Goal: Task Accomplishment & Management: Use online tool/utility

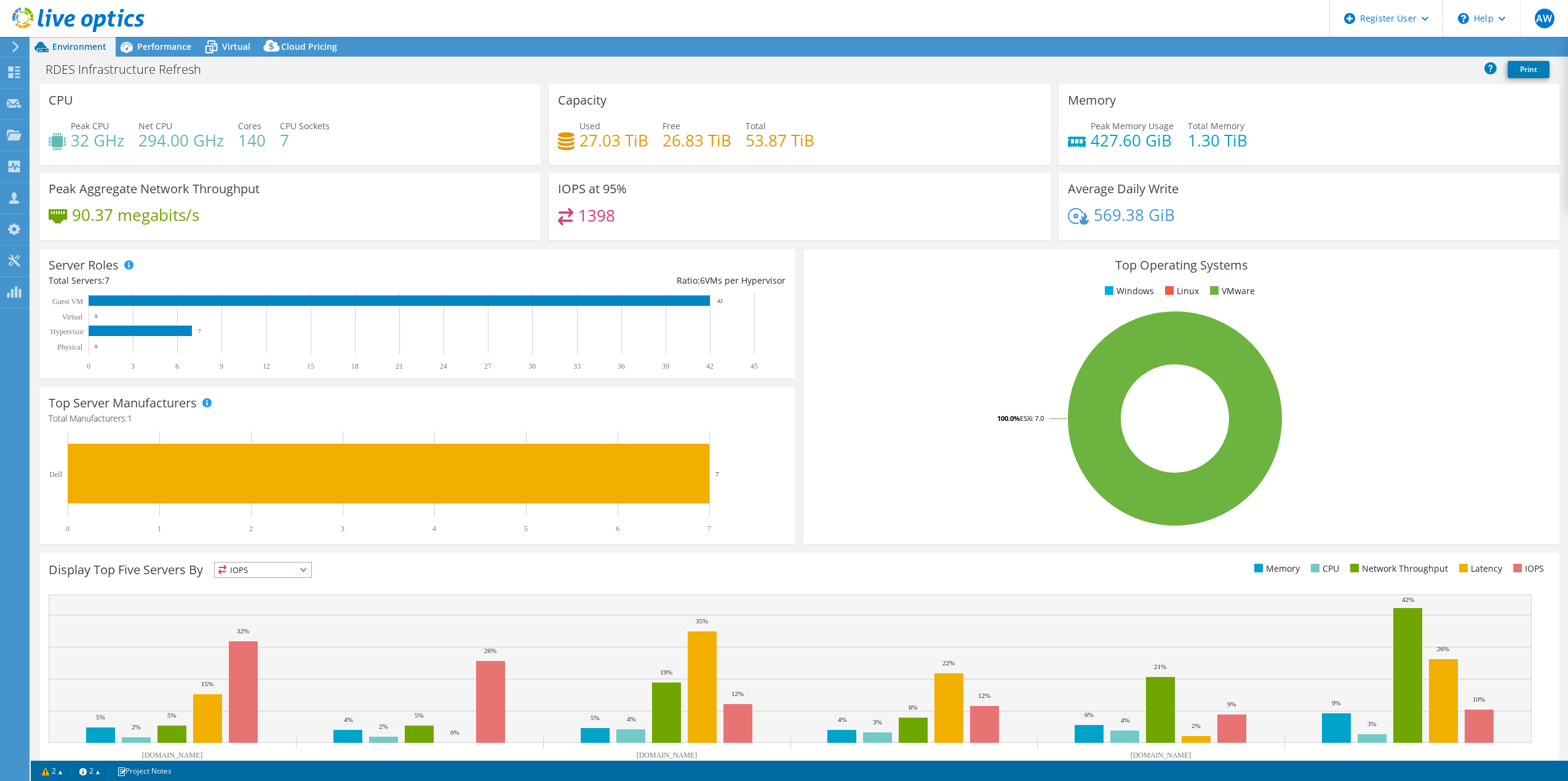
select select "USD"
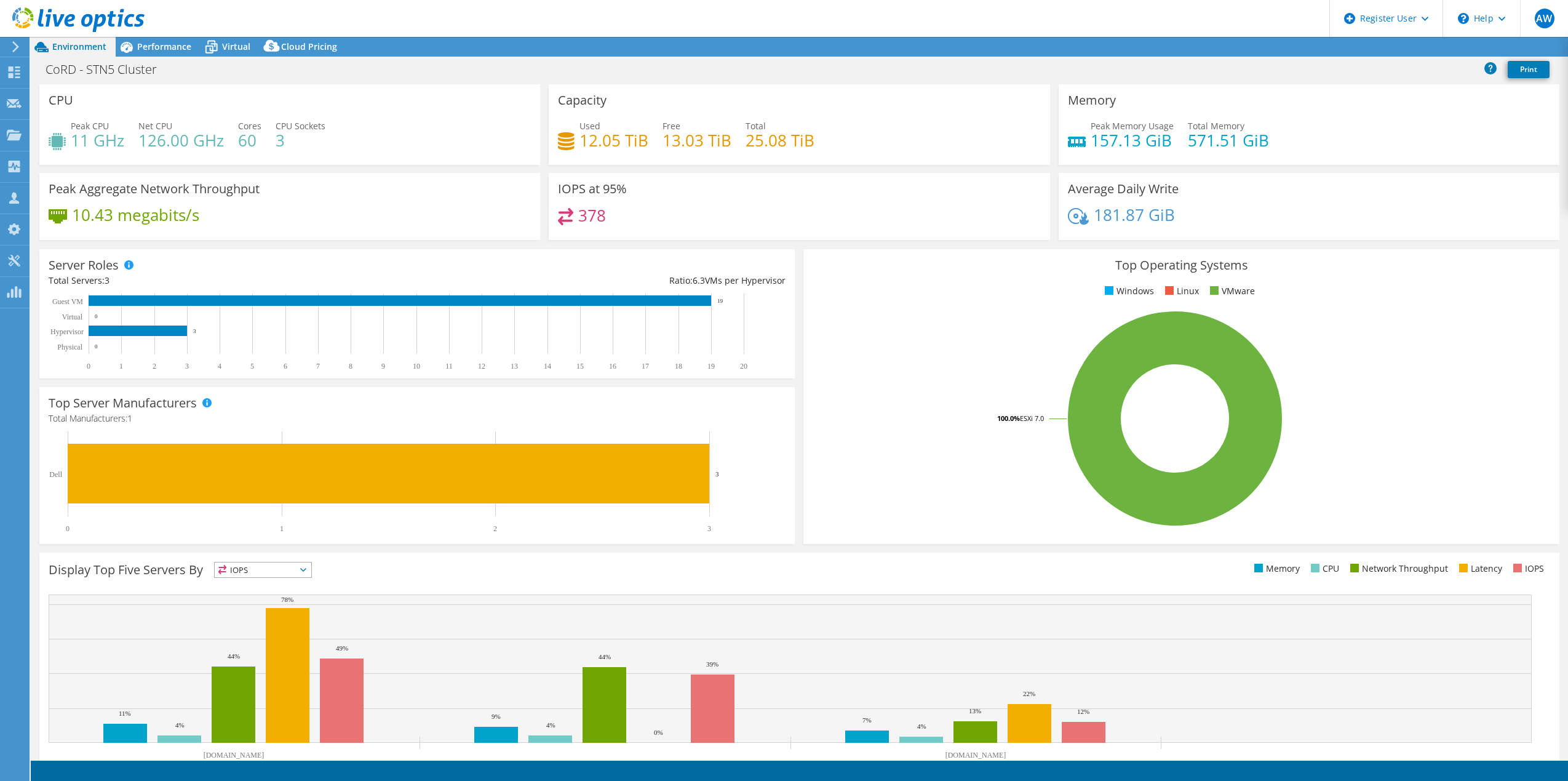
select select "USD"
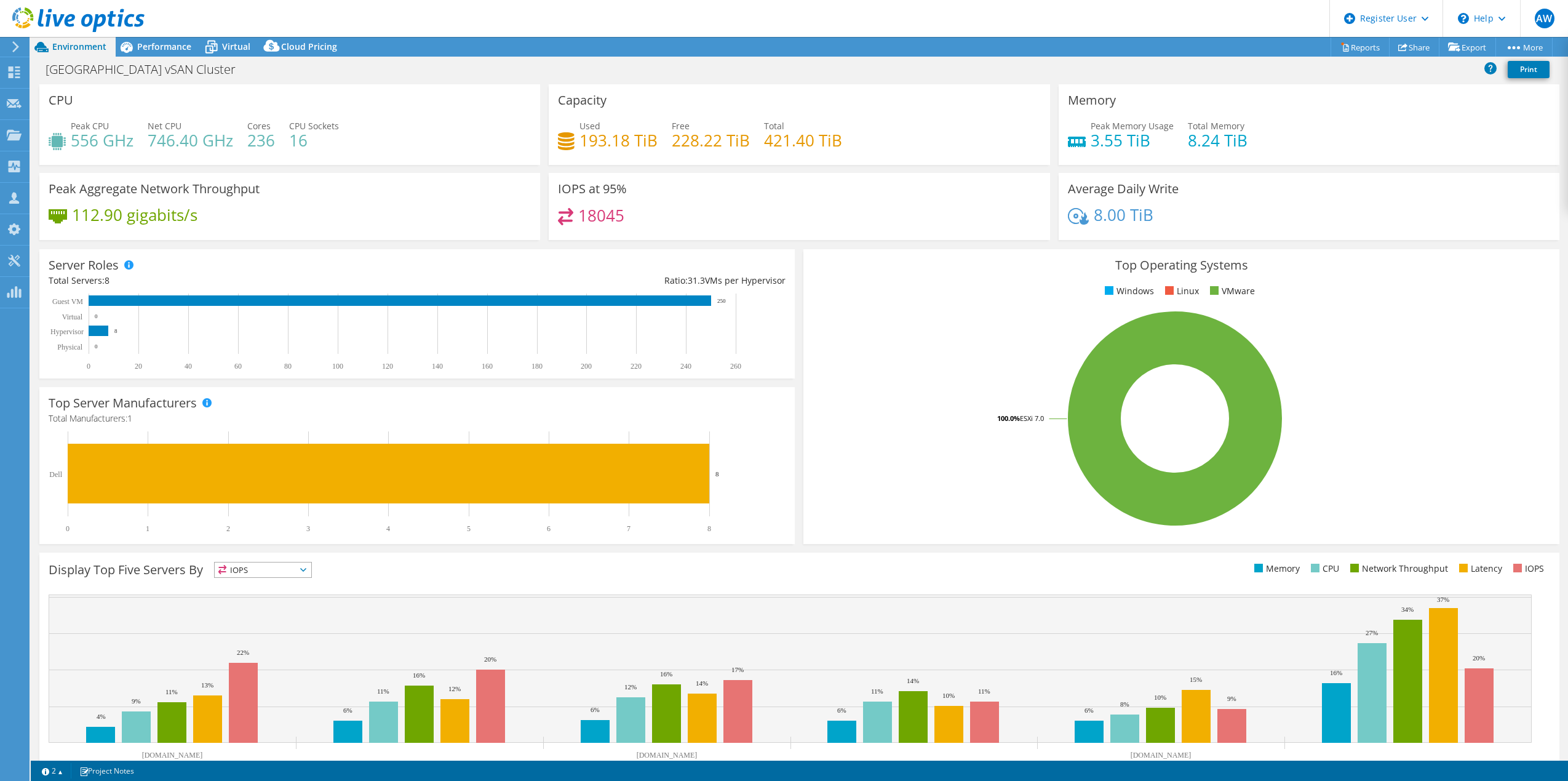
select select "USD"
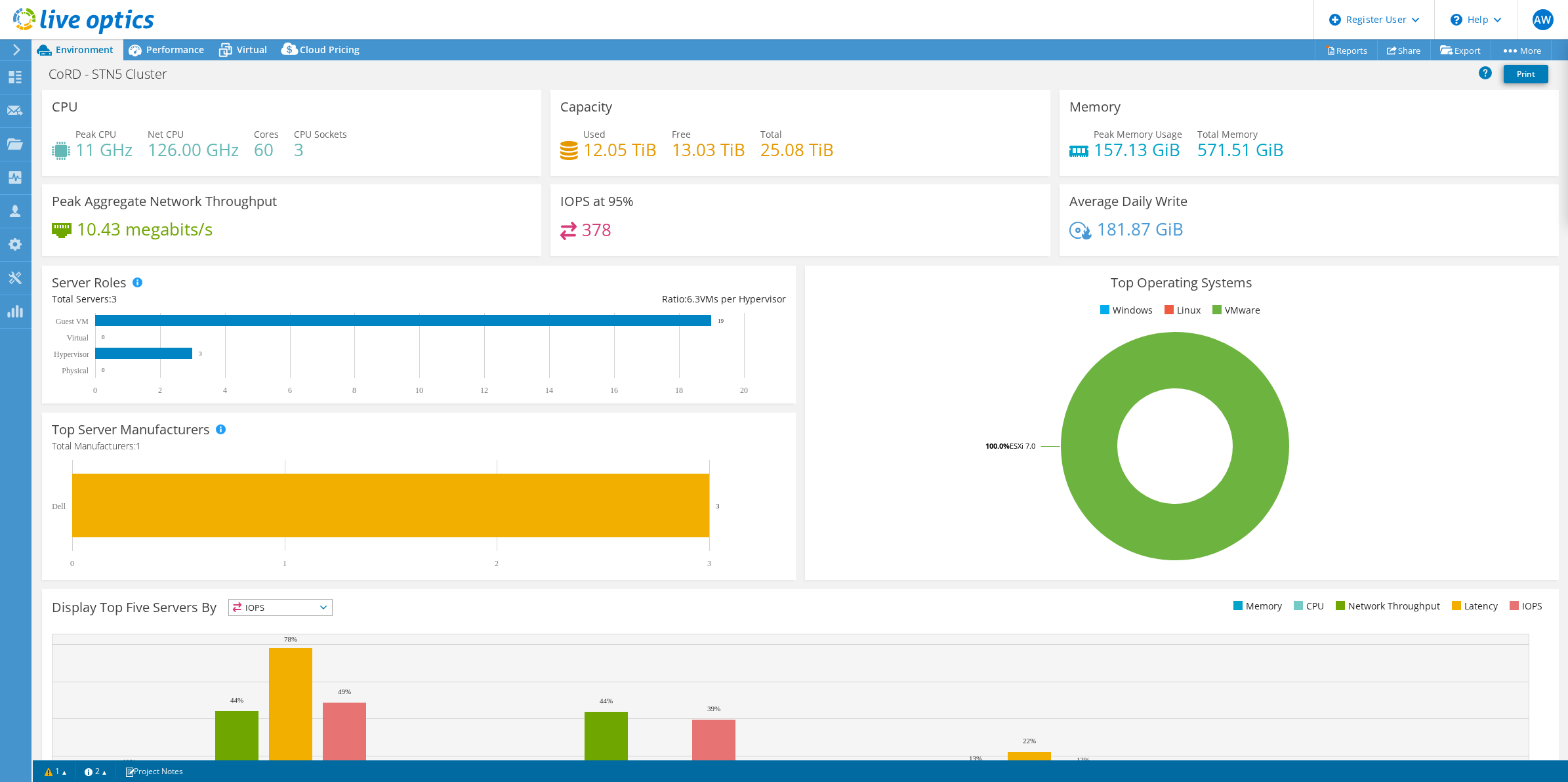
select select "USD"
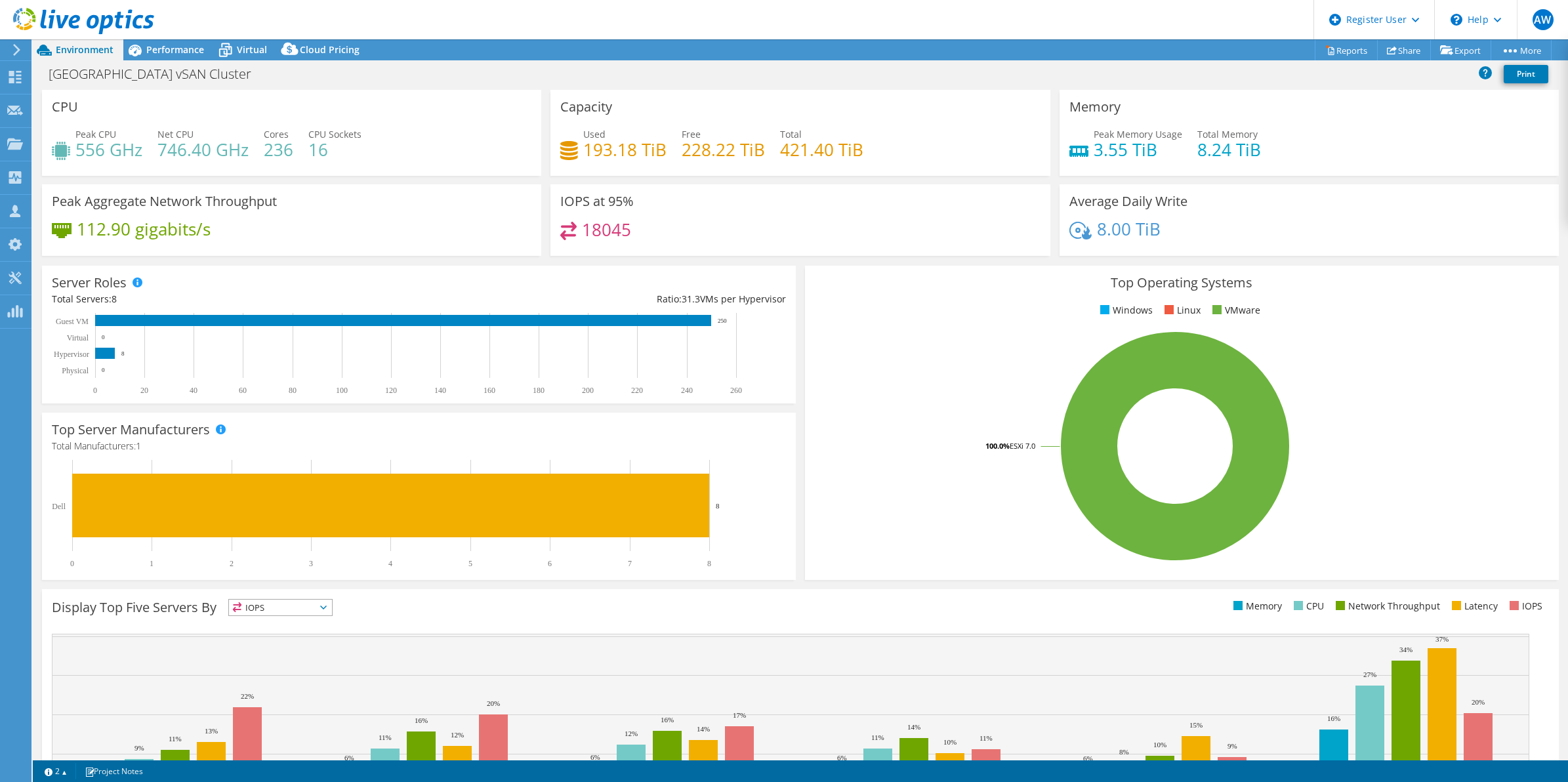
select select "USD"
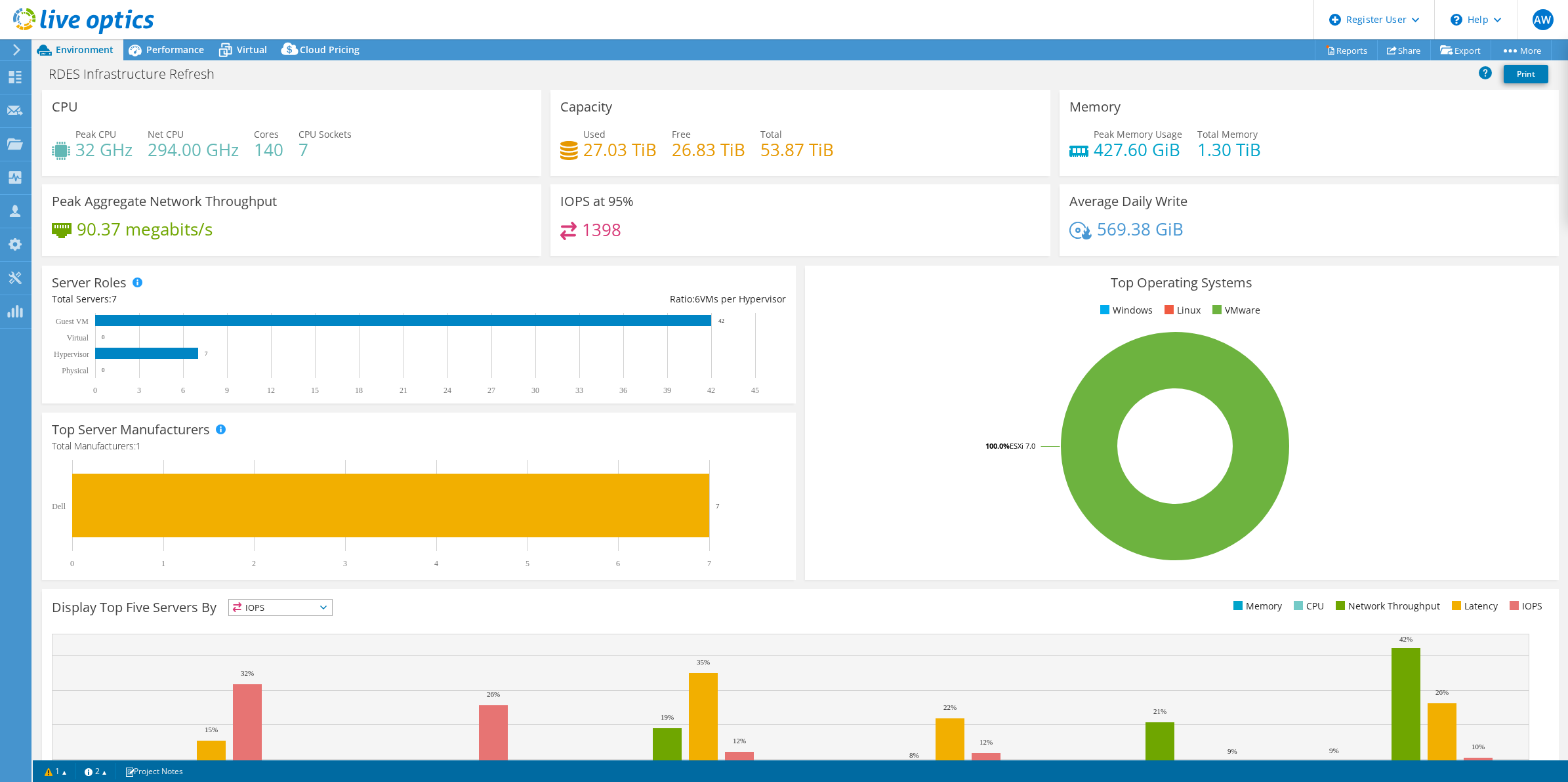
select select "USD"
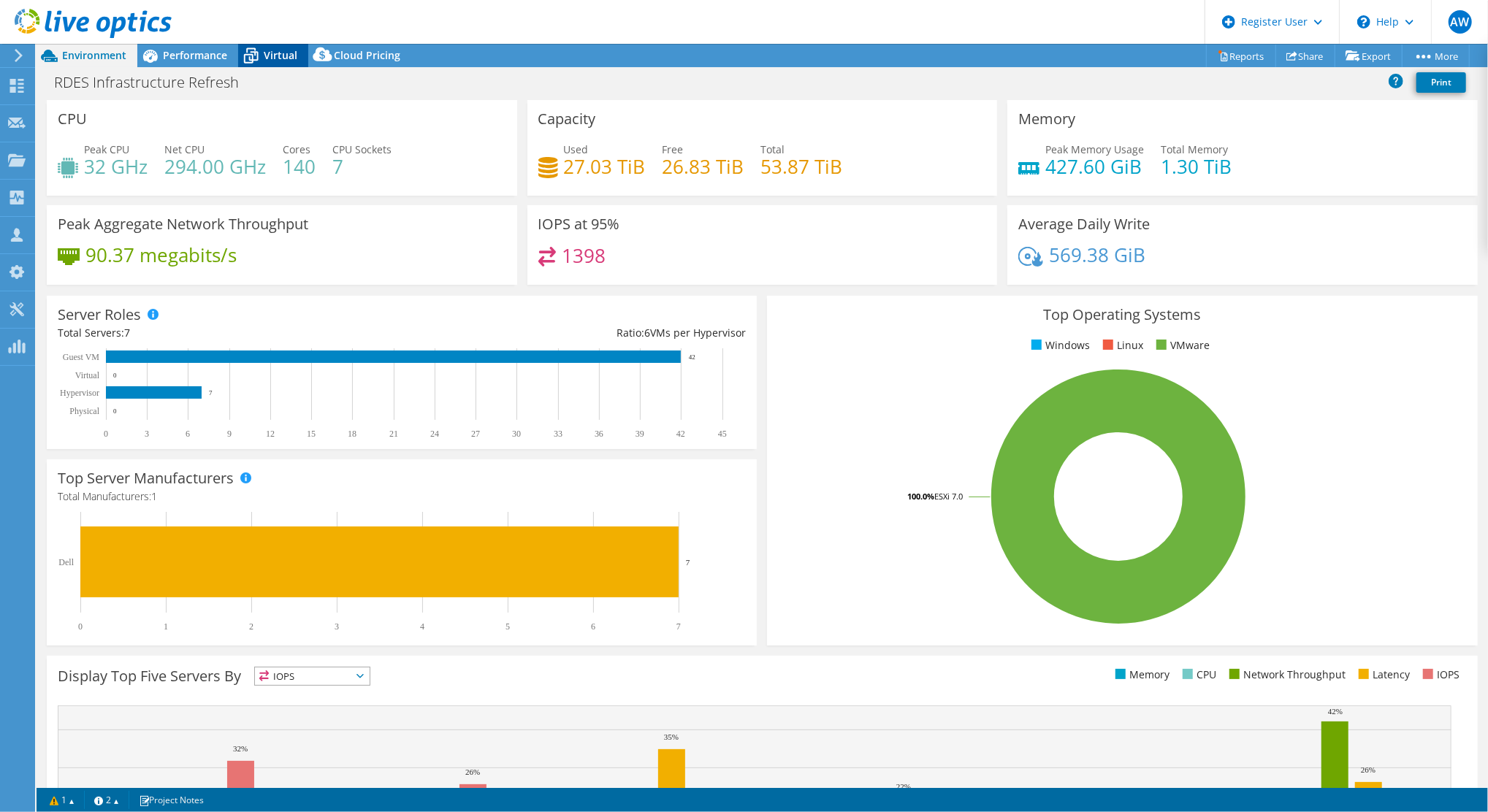
click at [266, 51] on span "Virtual" at bounding box center [280, 55] width 33 height 14
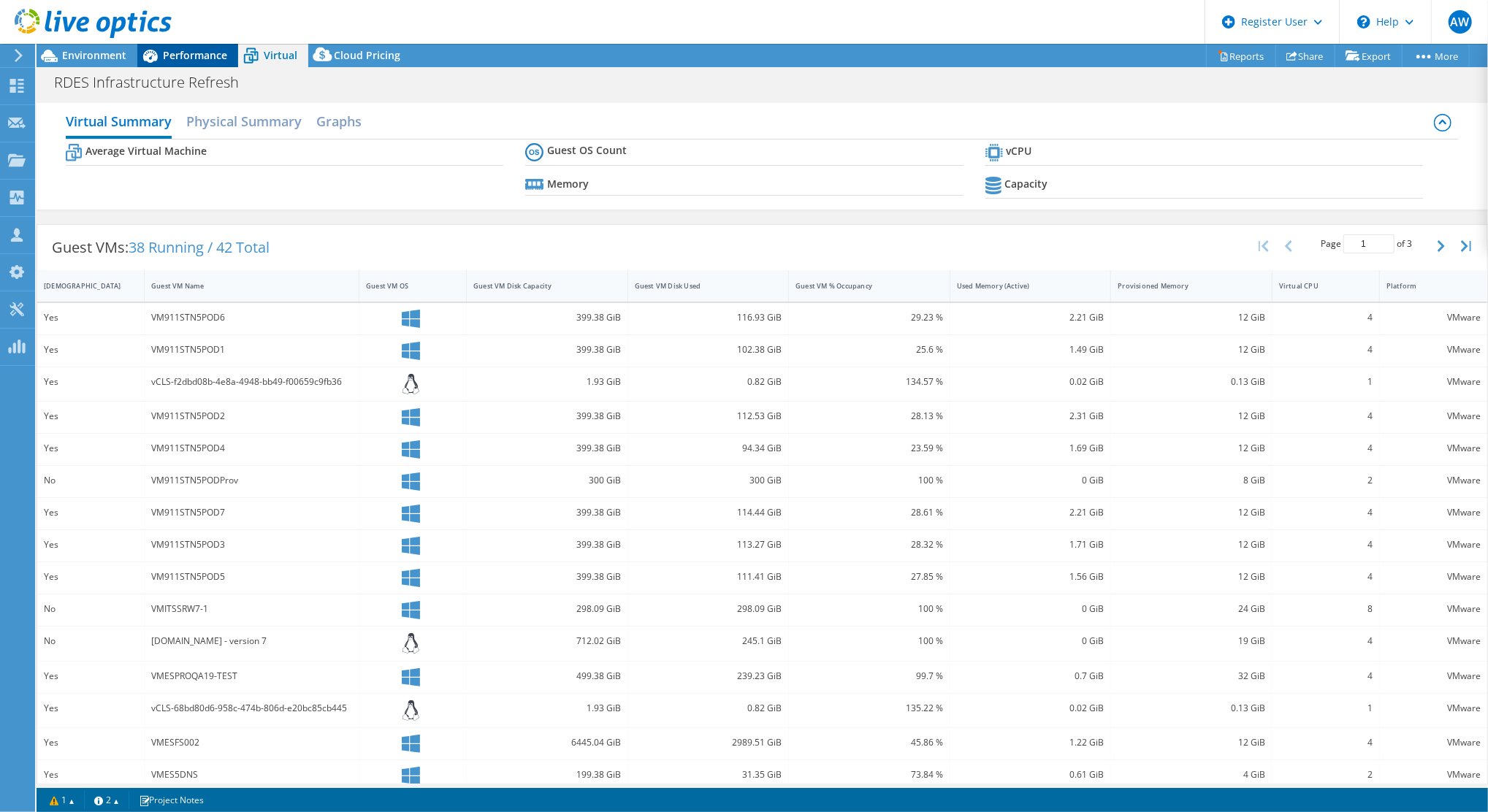
click at [187, 57] on span "Performance" at bounding box center [194, 55] width 64 height 14
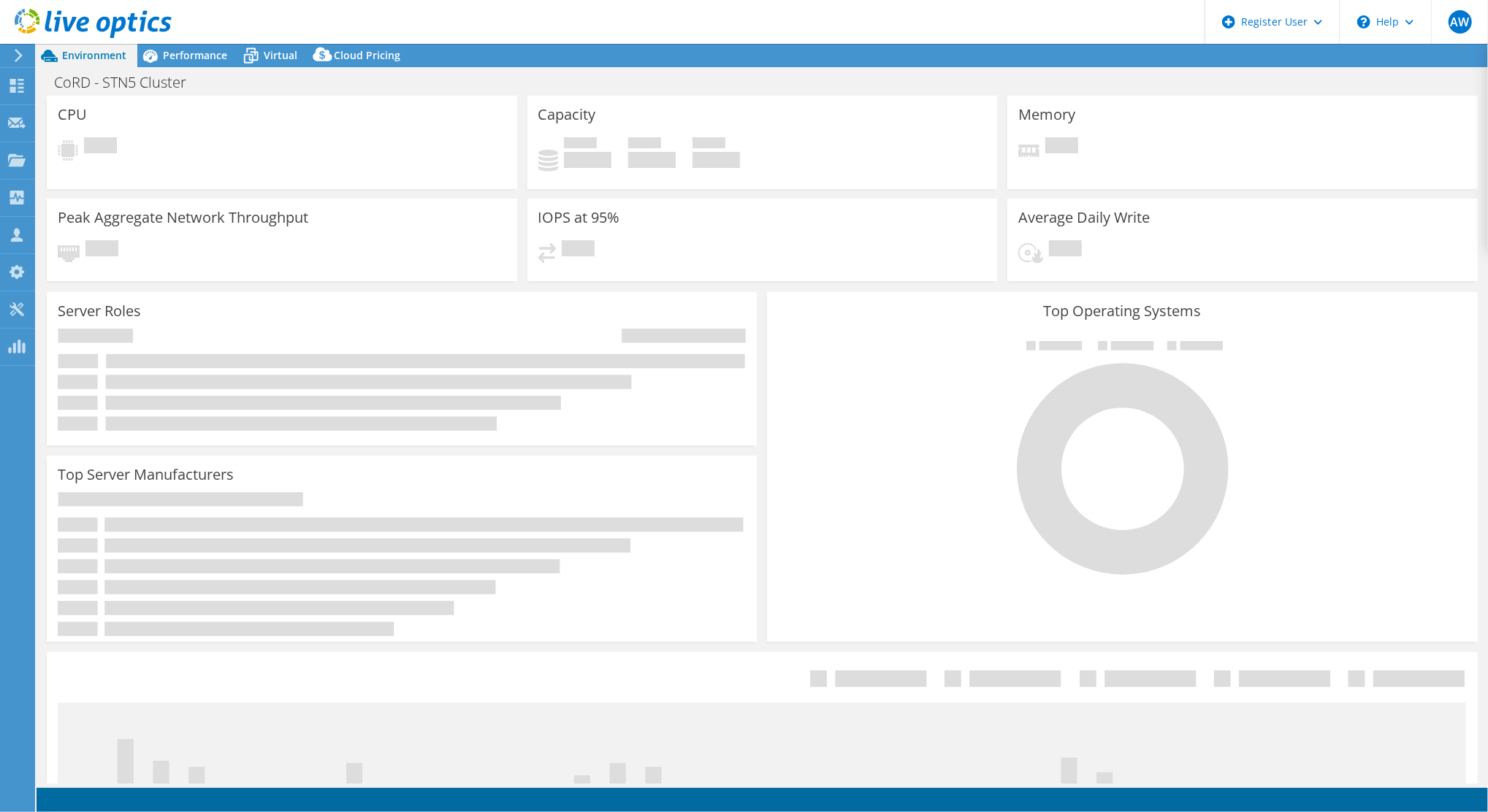
select select "USD"
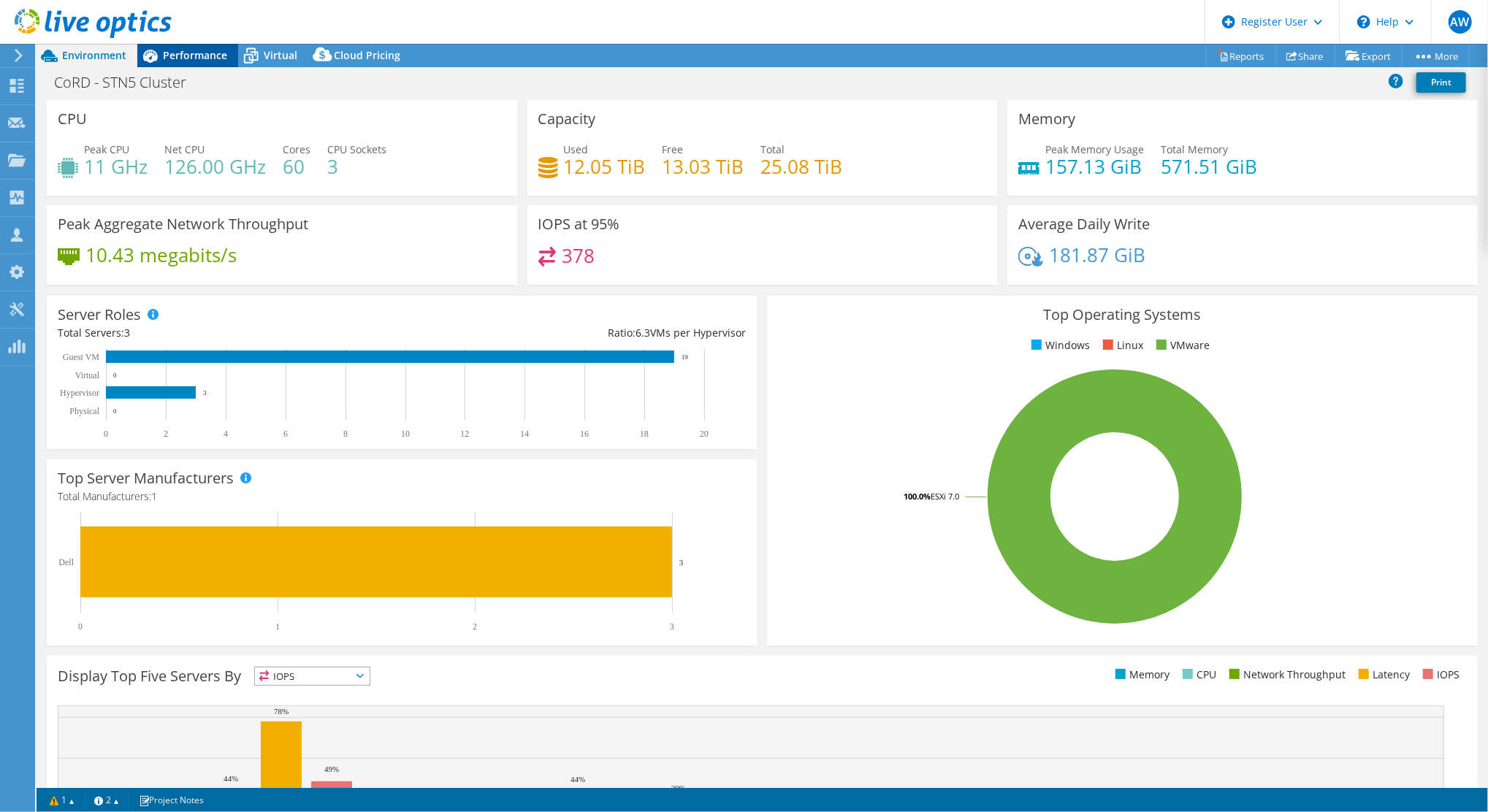
click at [176, 50] on span "Performance" at bounding box center [194, 55] width 64 height 14
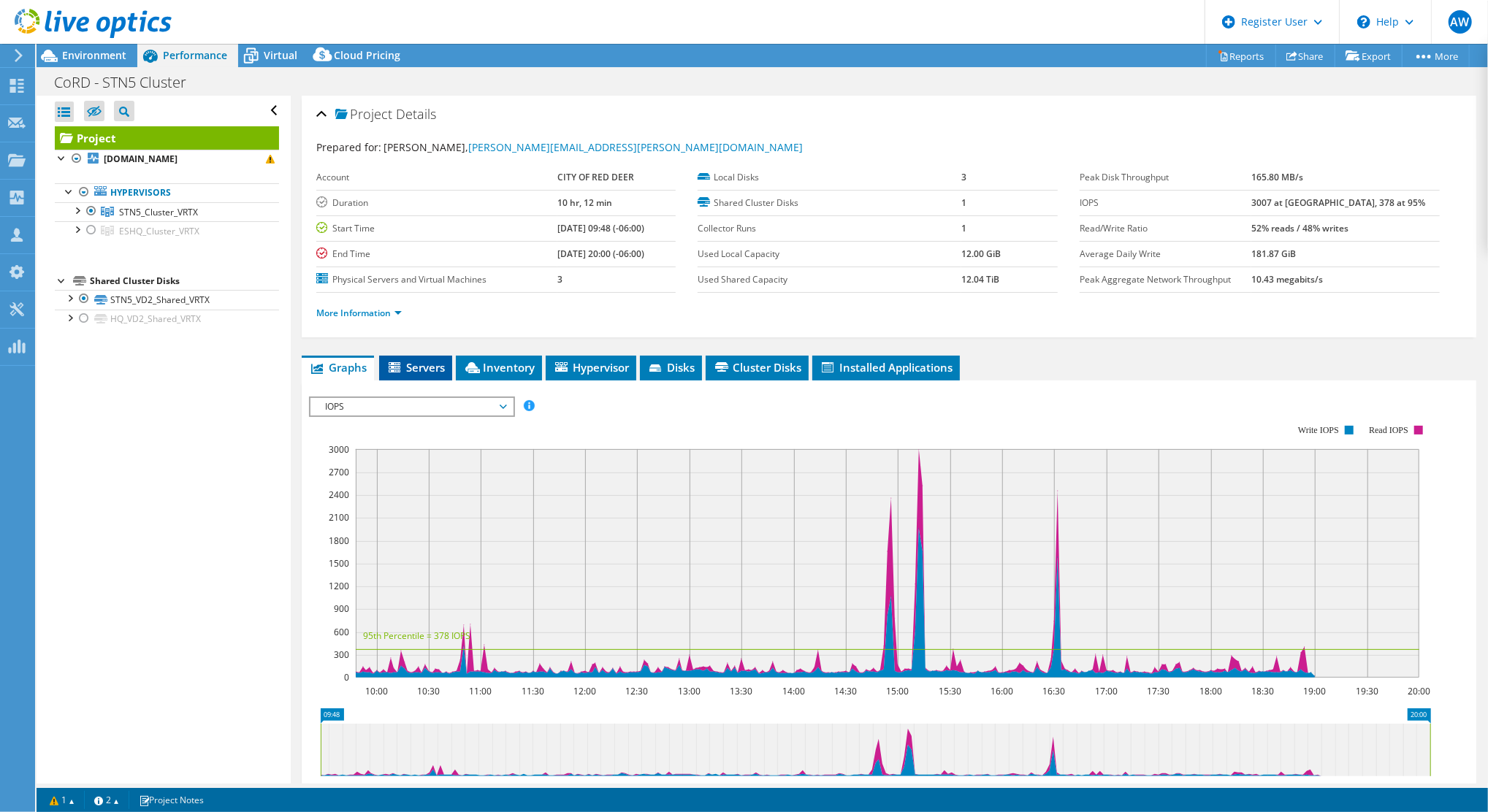
click at [419, 360] on span "Servers" at bounding box center [415, 367] width 58 height 15
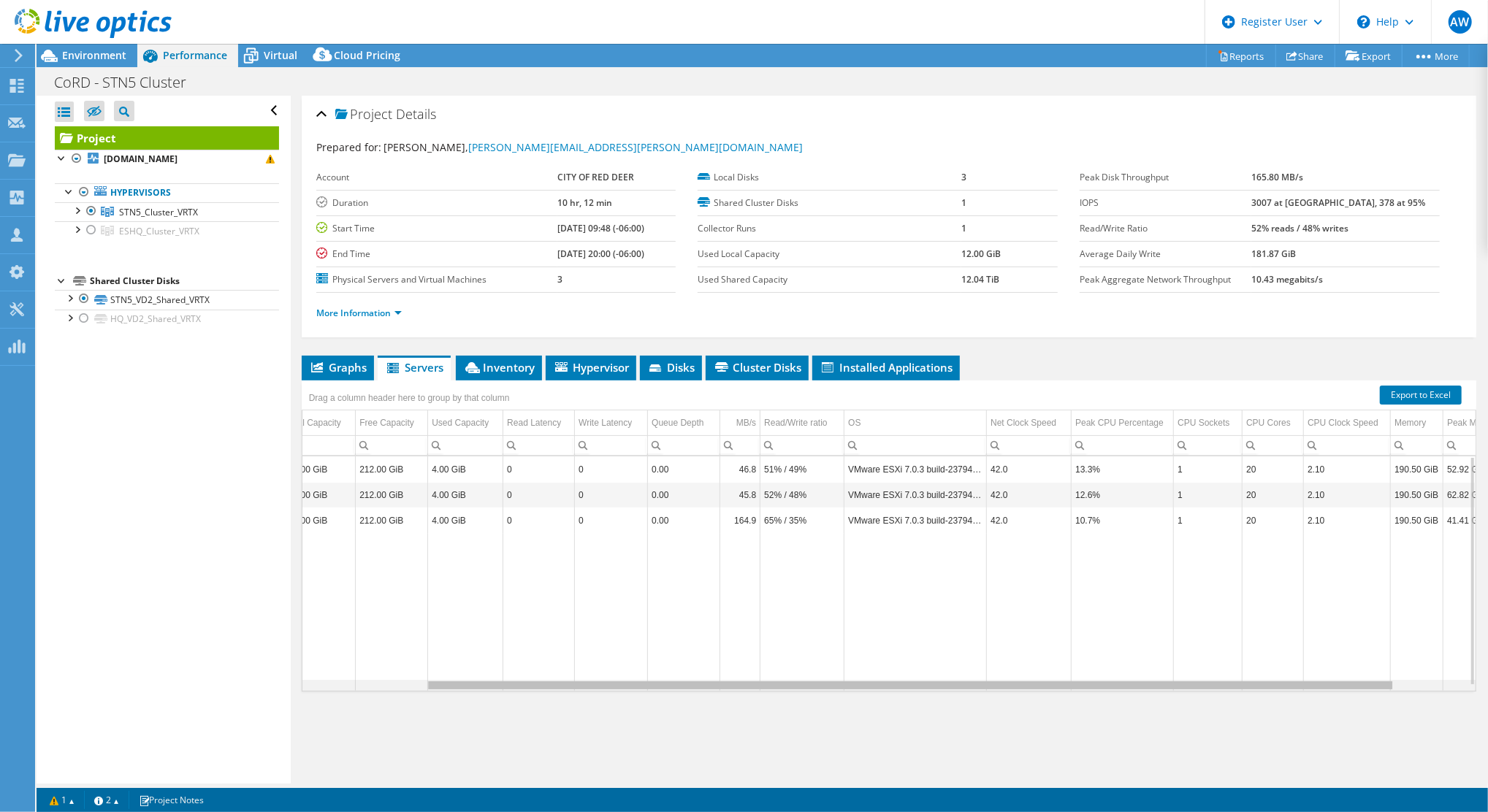
scroll to position [0, 141]
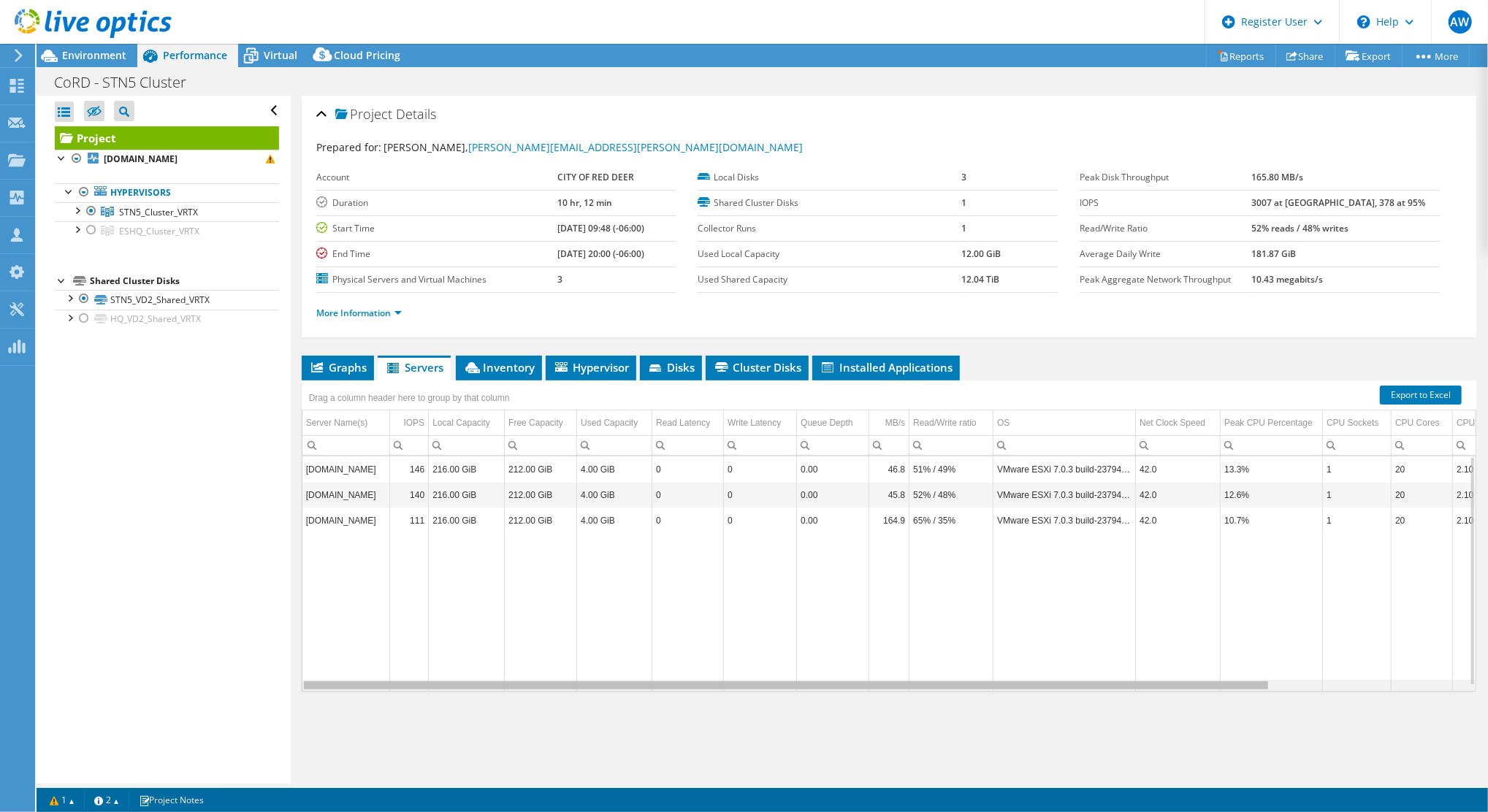
drag, startPoint x: 1151, startPoint y: 677, endPoint x: 935, endPoint y: 652, distance: 217.4
click at [1099, 681] on body "AW Dell User Adrian Warrington Adrian.Warrington@dell.com Dell My Profile Log O…" at bounding box center [744, 406] width 1488 height 812
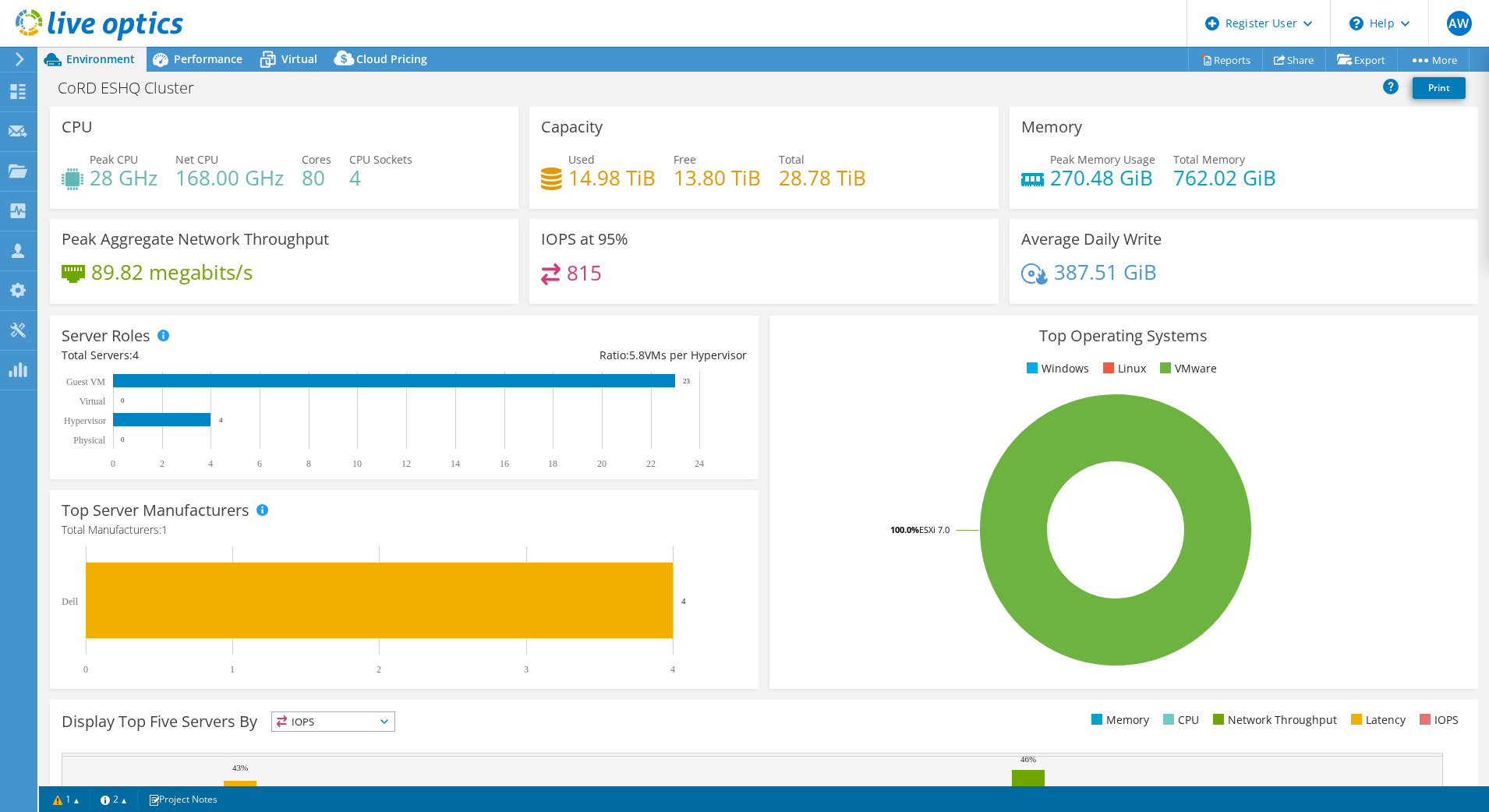
select select "USD"
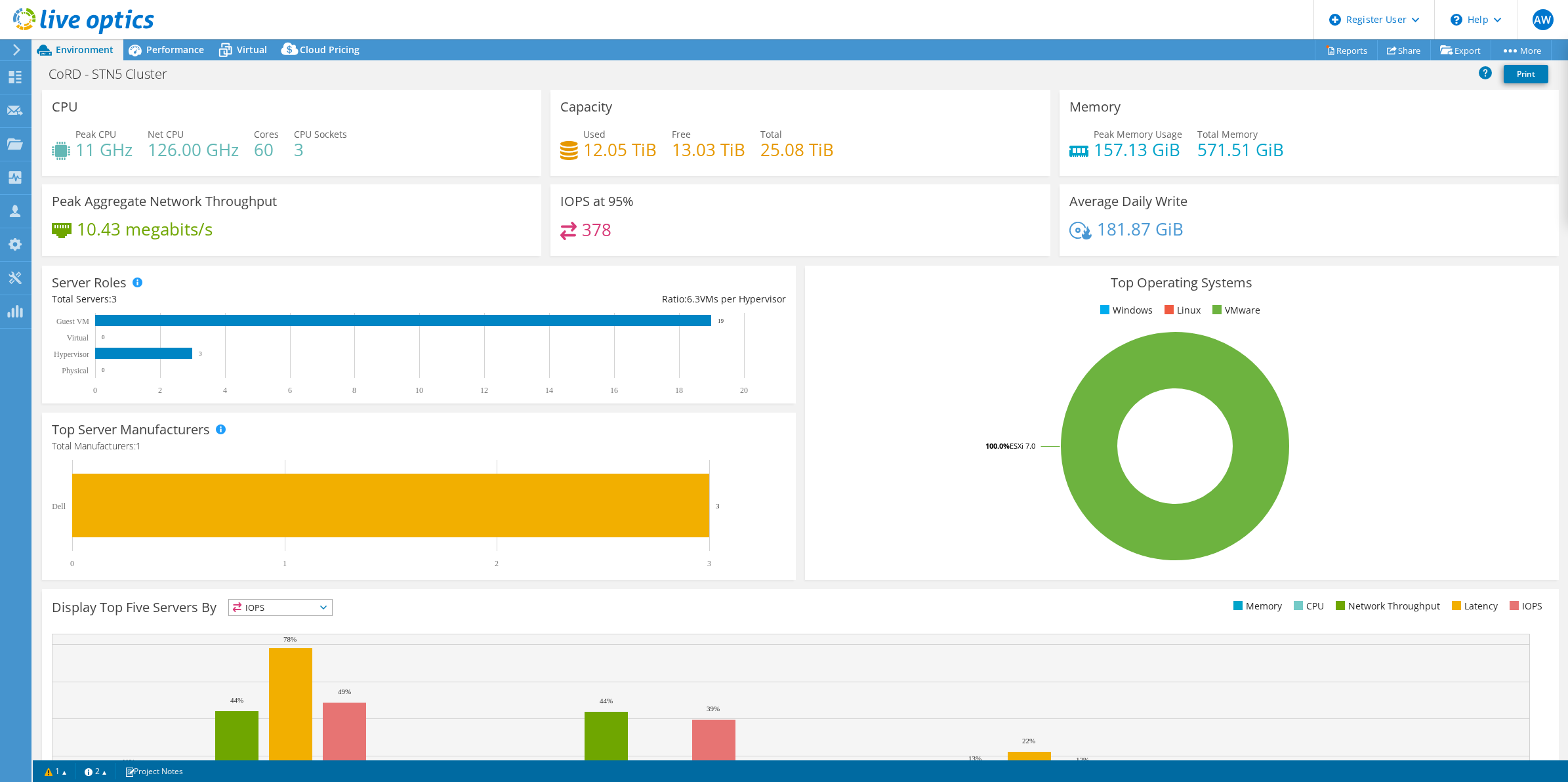
select select "USD"
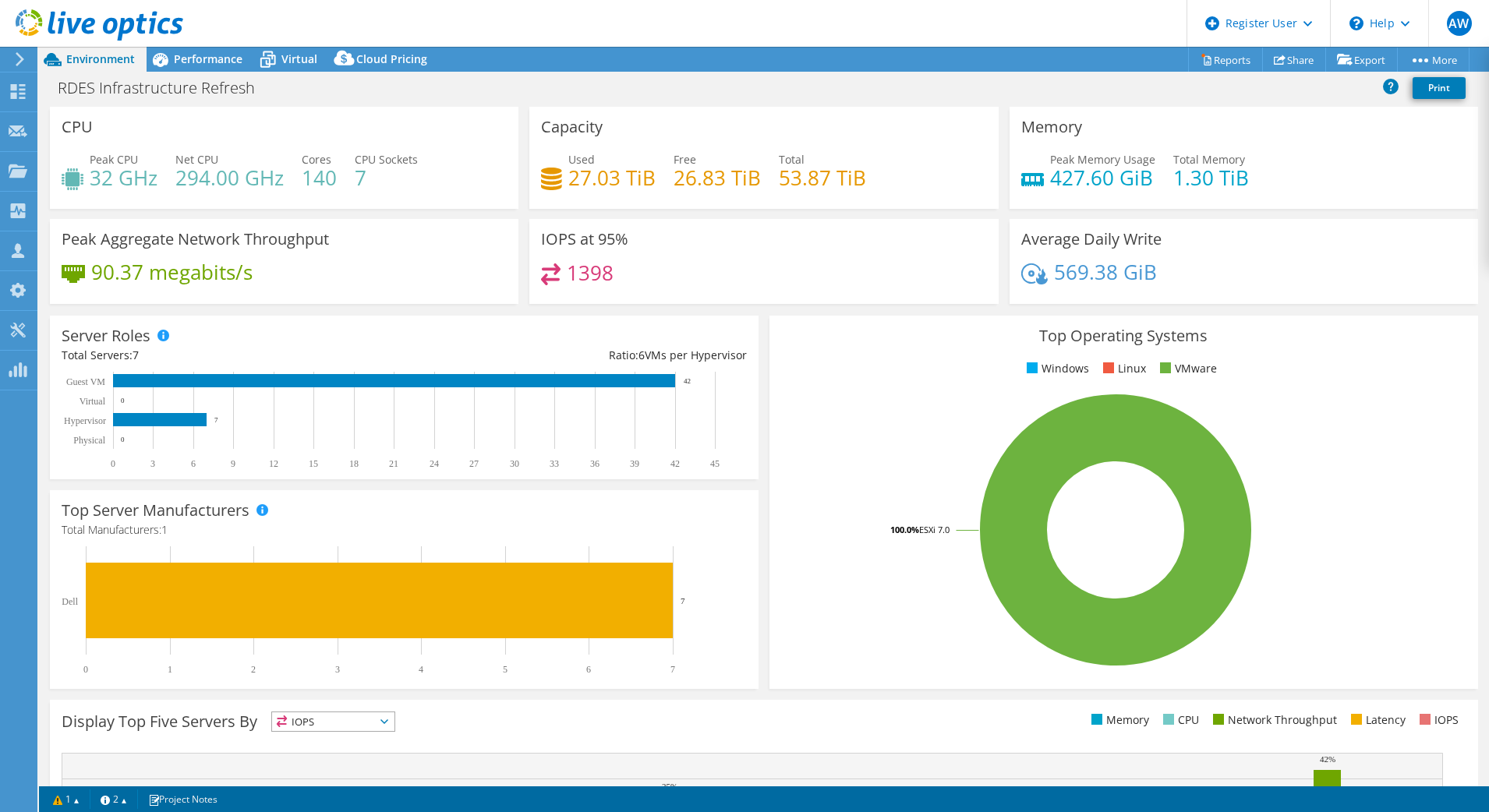
select select "USD"
